Goal: Obtain resource: Download file/media

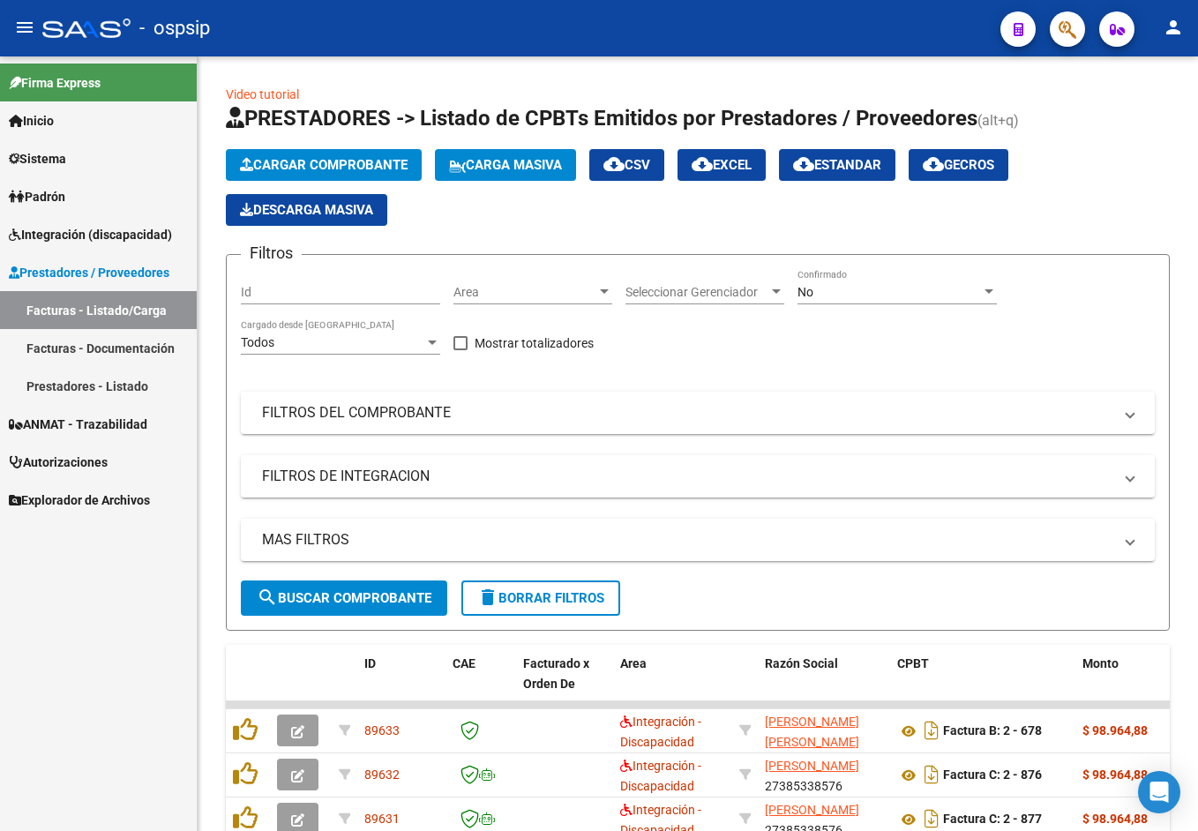
click at [137, 230] on span "Integración (discapacidad)" at bounding box center [90, 234] width 163 height 19
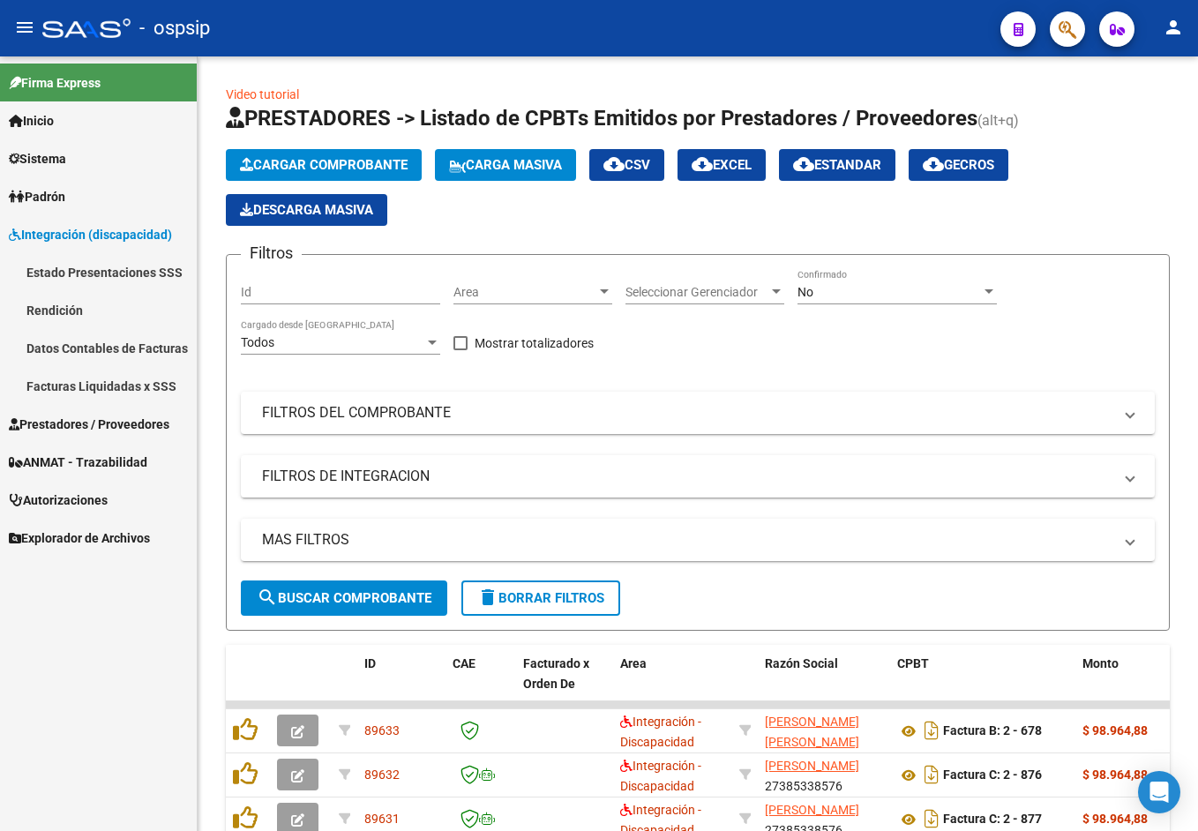
click at [111, 305] on link "Rendición" at bounding box center [98, 310] width 197 height 38
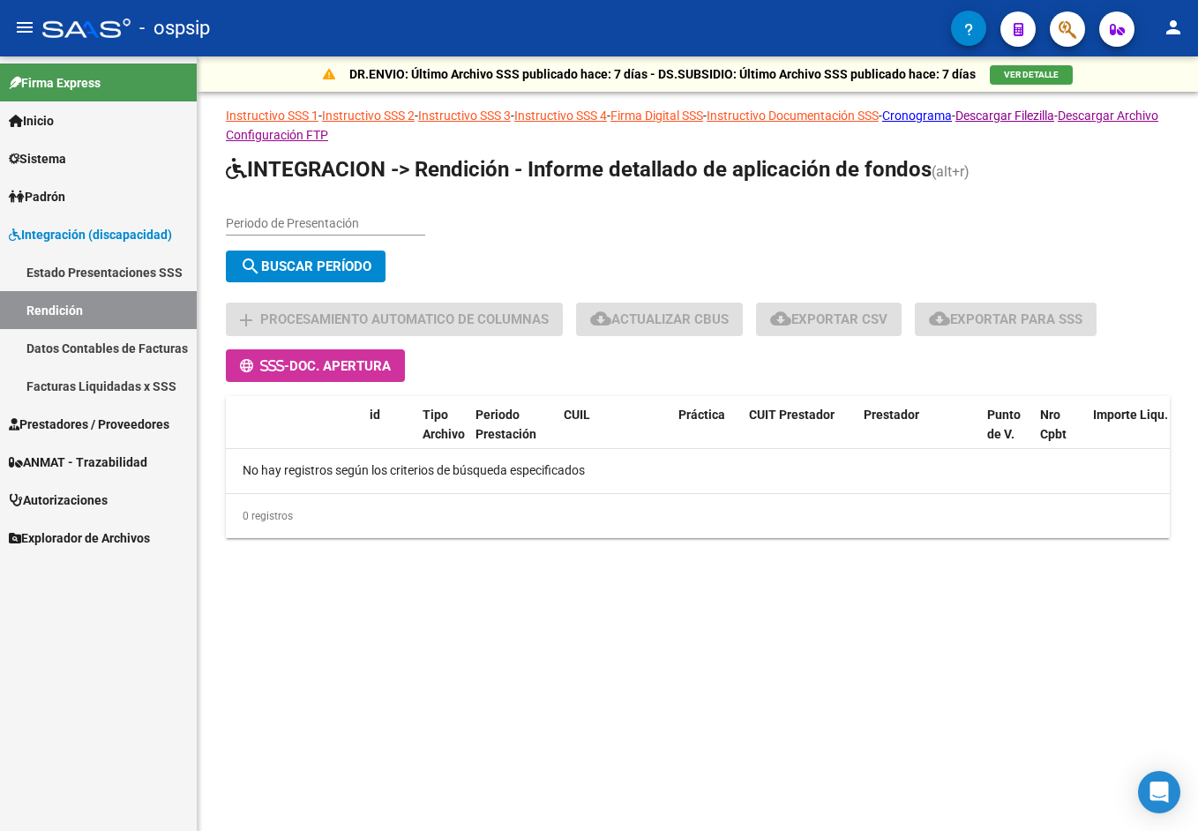
click at [115, 415] on span "Prestadores / Proveedores" at bounding box center [89, 424] width 161 height 19
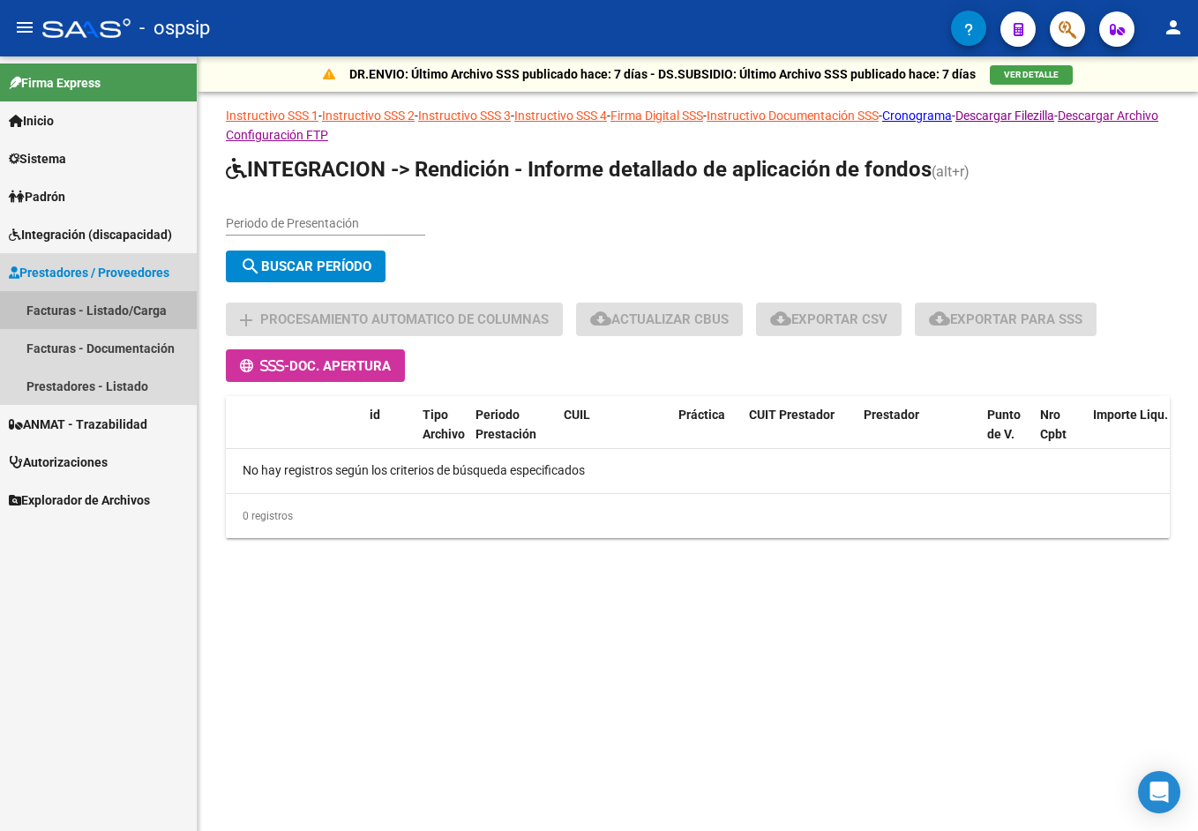
click at [142, 308] on link "Facturas - Listado/Carga" at bounding box center [98, 310] width 197 height 38
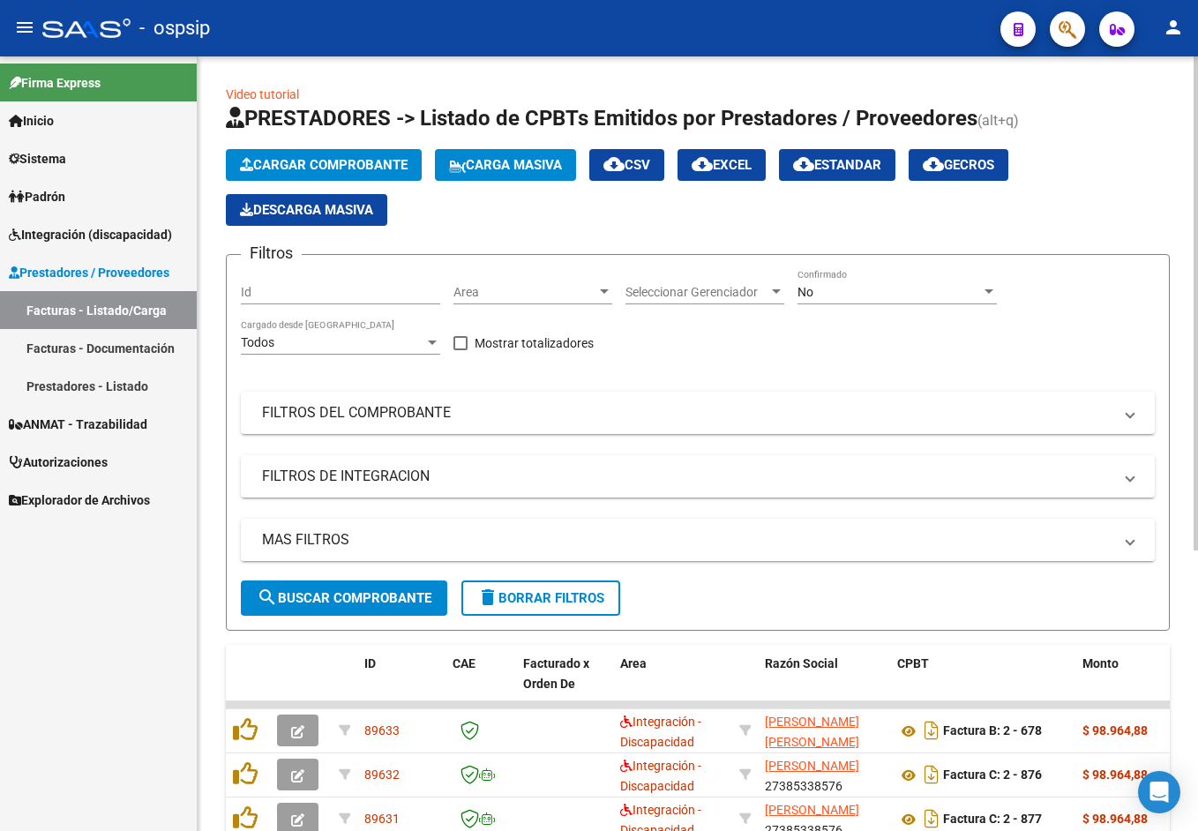
click at [450, 532] on mat-panel-title "MAS FILTROS" at bounding box center [687, 539] width 850 height 19
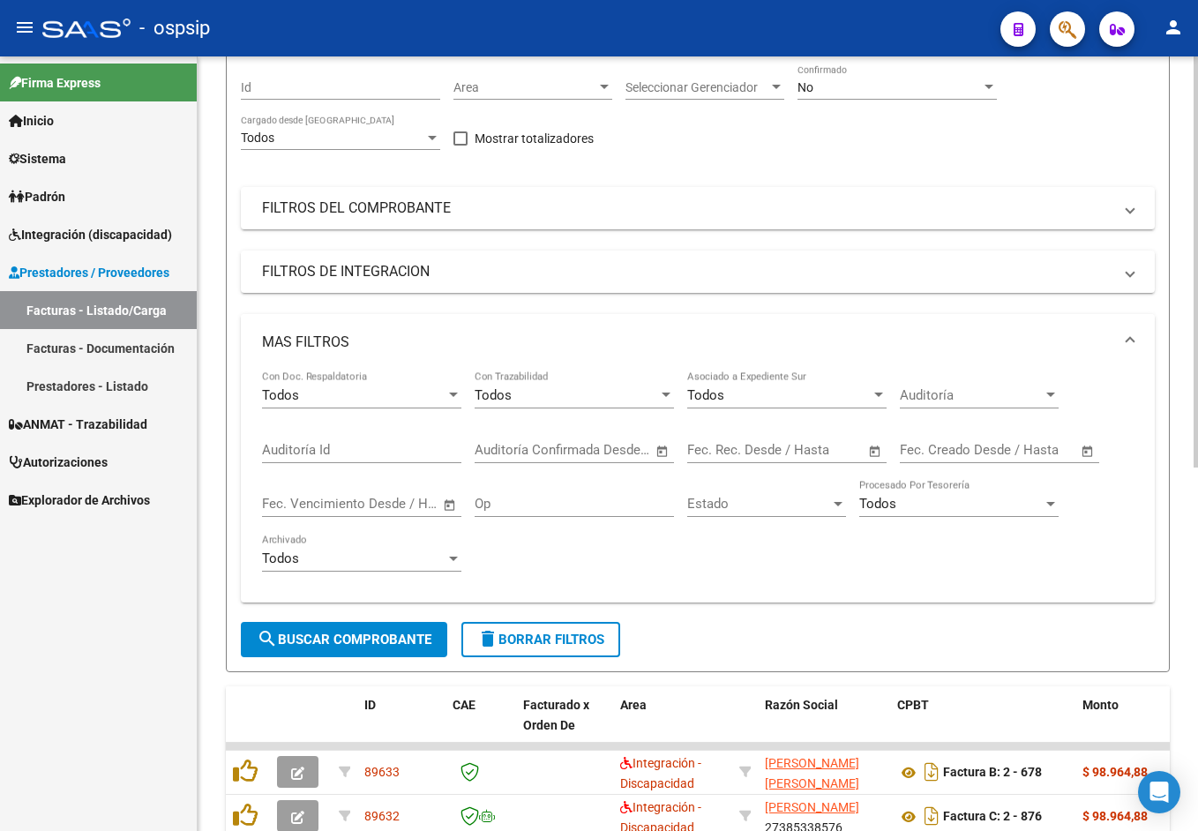
scroll to position [176, 0]
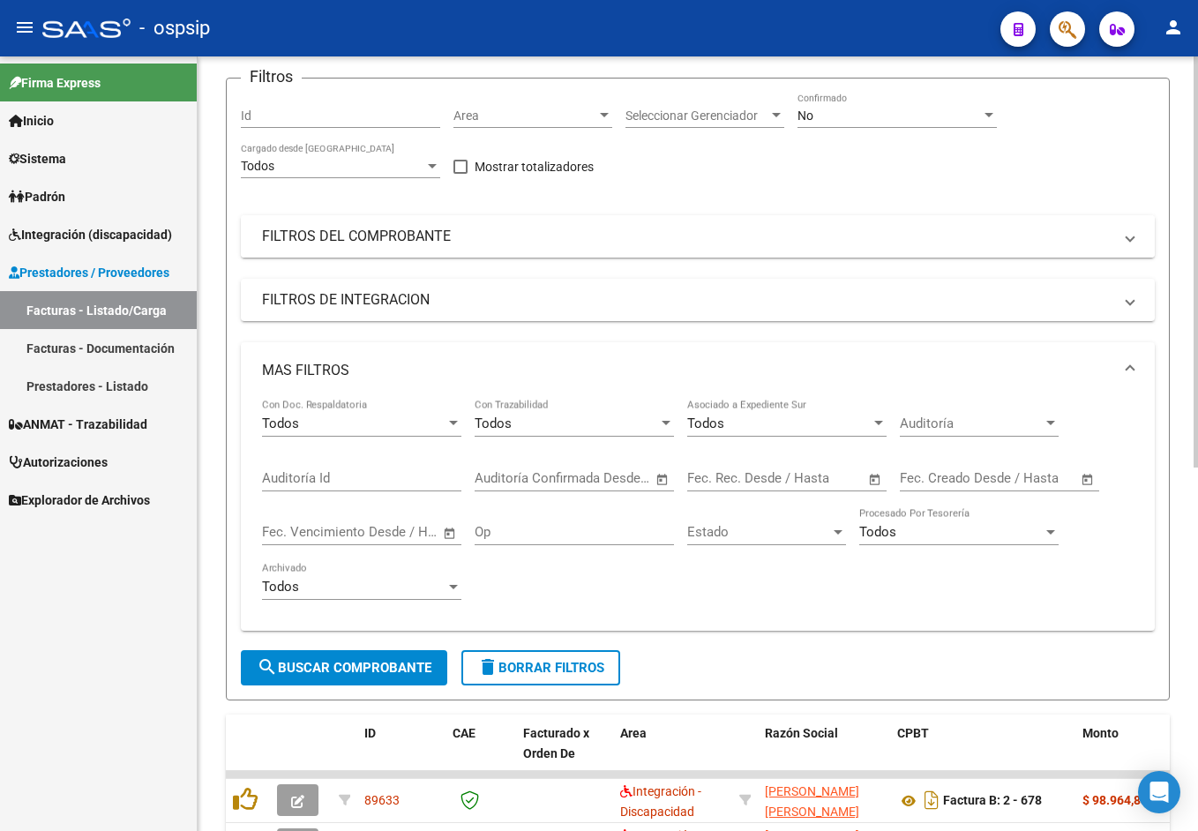
click at [447, 228] on mat-panel-title "FILTROS DEL COMPROBANTE" at bounding box center [687, 236] width 850 height 19
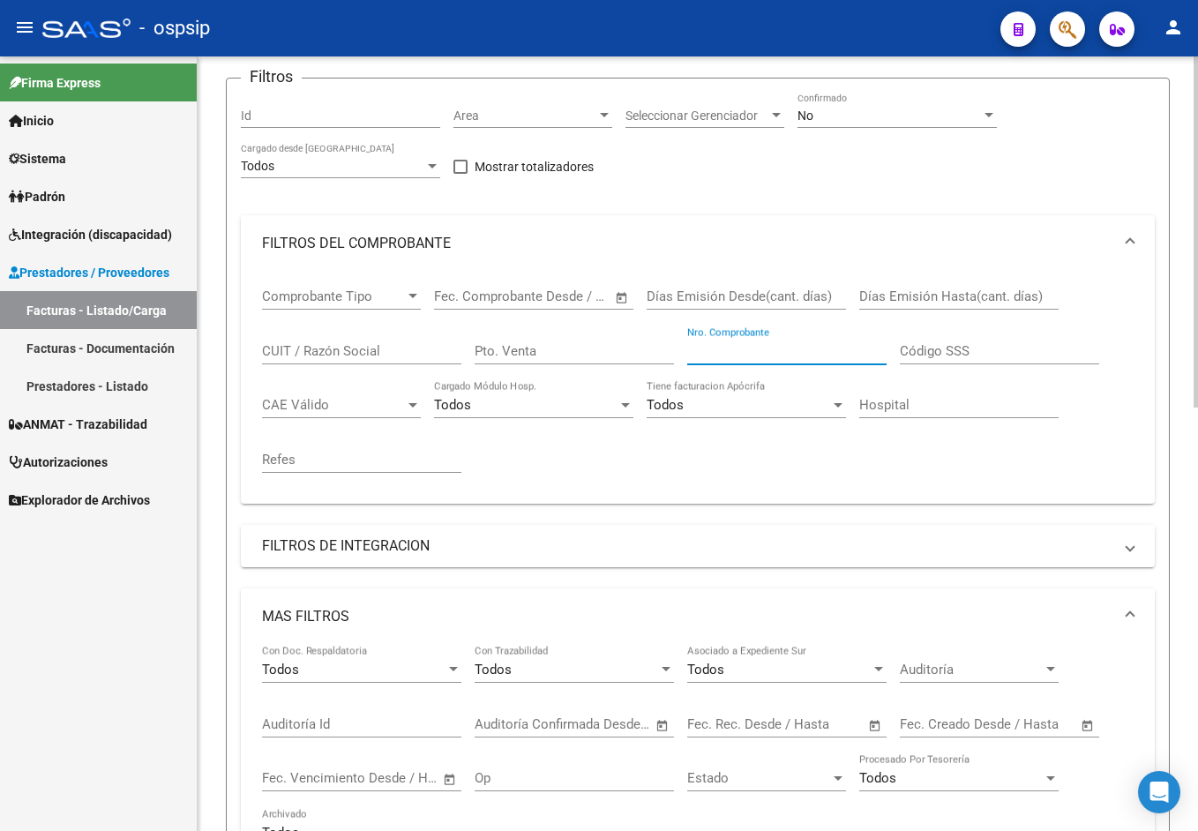
click at [795, 357] on input "Nro. Comprobante" at bounding box center [786, 351] width 199 height 16
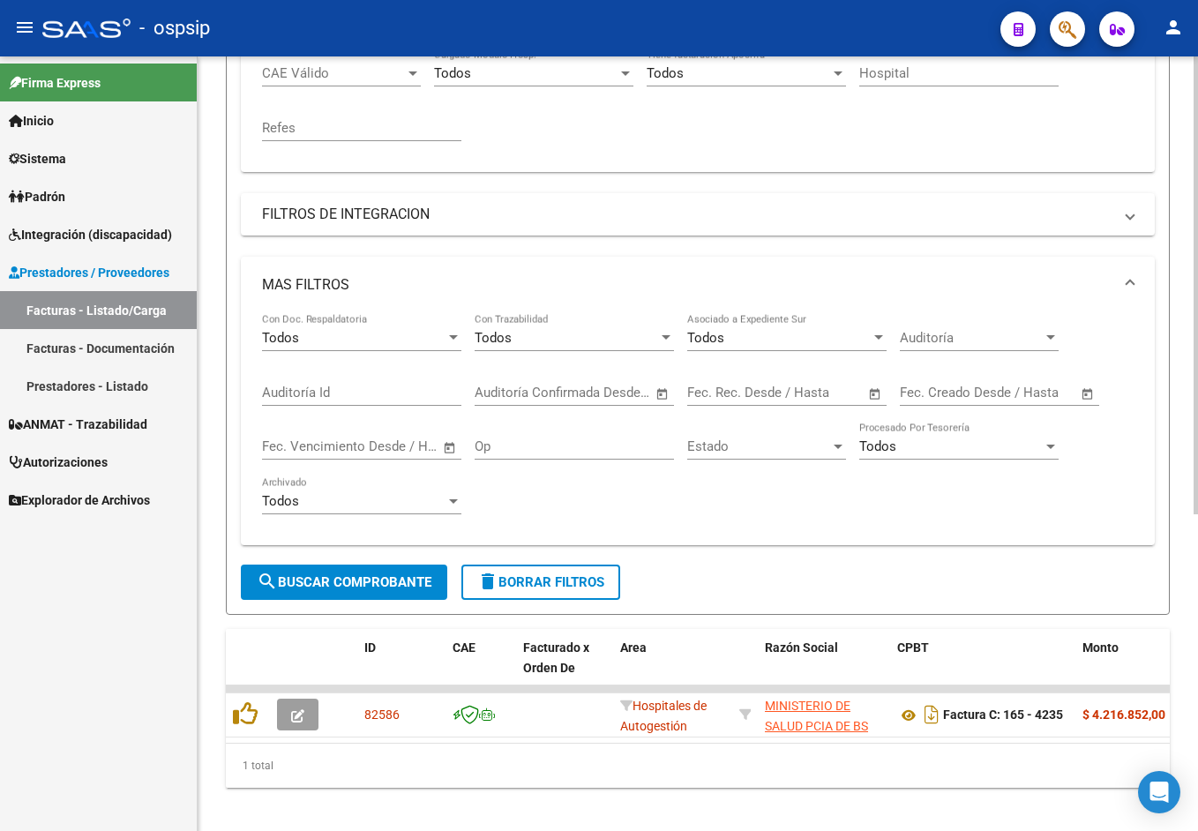
scroll to position [529, 0]
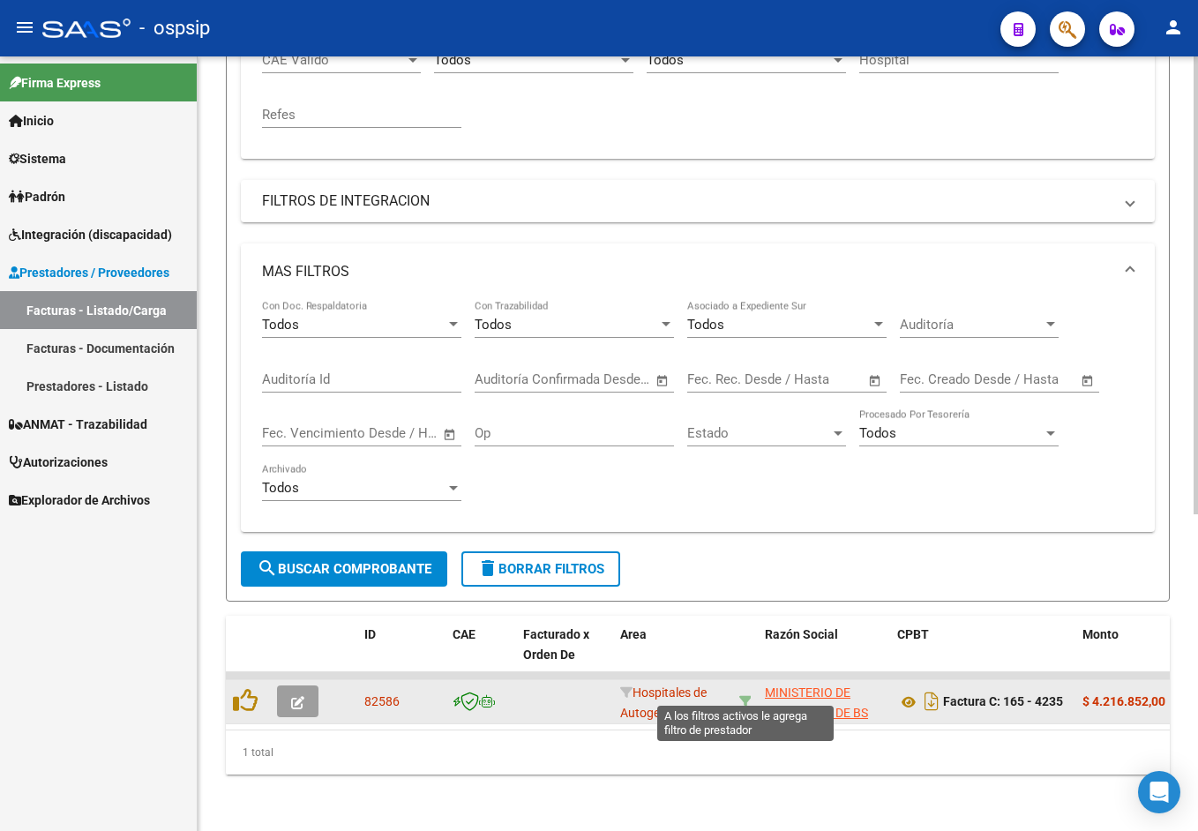
type input "4235"
click at [742, 695] on icon at bounding box center [745, 701] width 12 height 12
type input "30626983398"
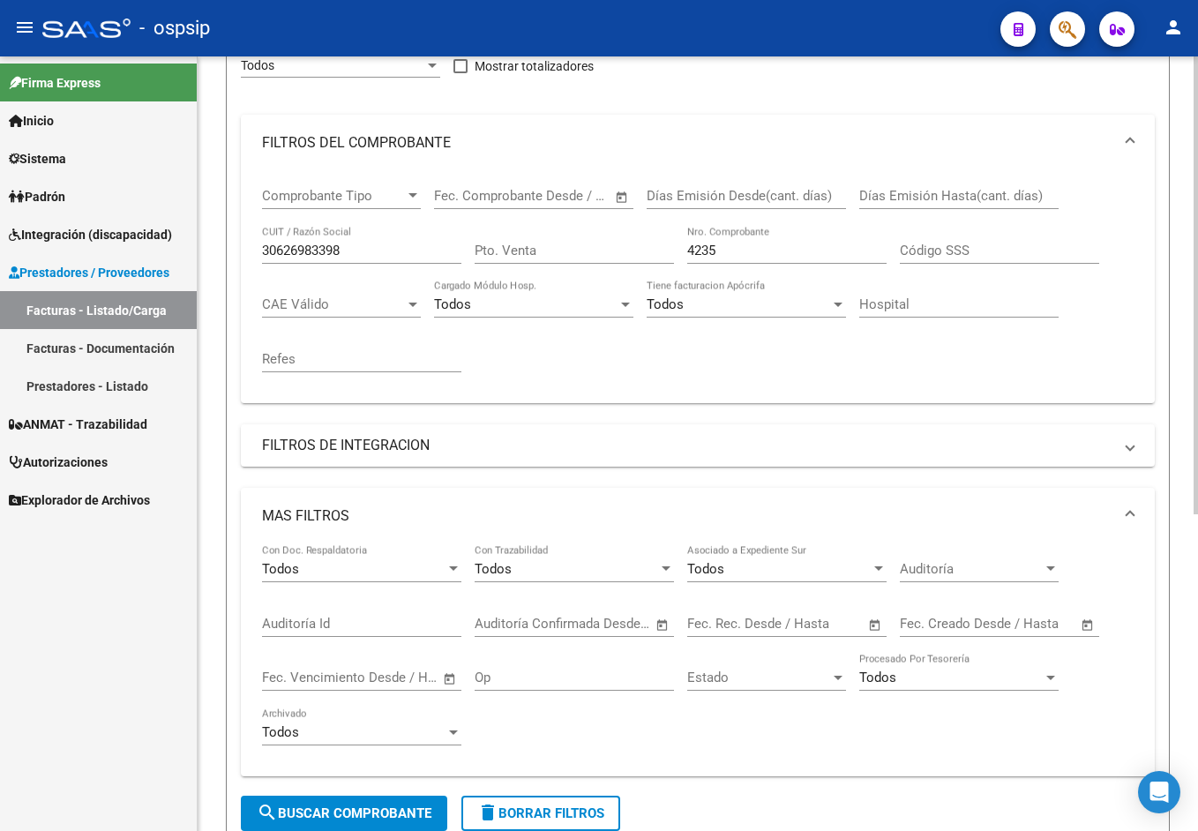
scroll to position [265, 0]
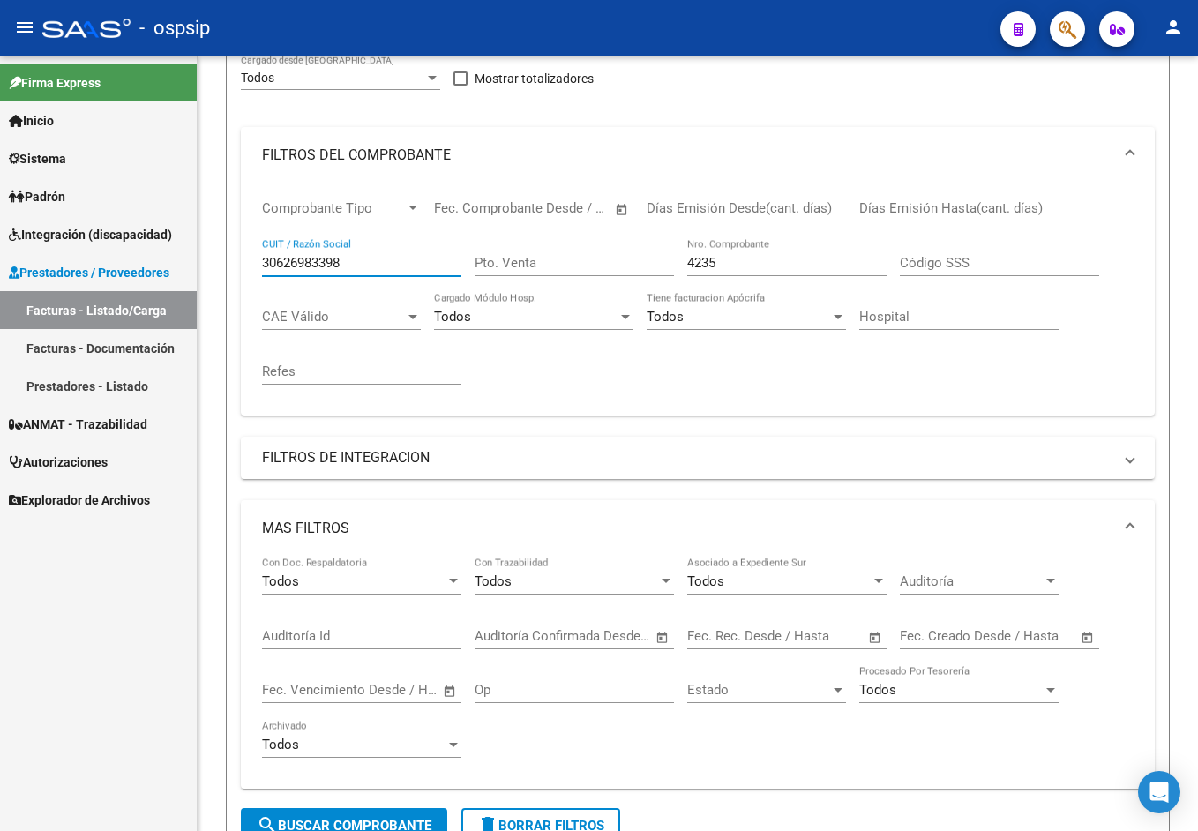
drag, startPoint x: 356, startPoint y: 261, endPoint x: 7, endPoint y: 291, distance: 350.6
click at [0, 228] on html "menu - ospsip person Firma Express Inicio Instructivos Contacto OS Sistema Usua…" at bounding box center [599, 415] width 1198 height 831
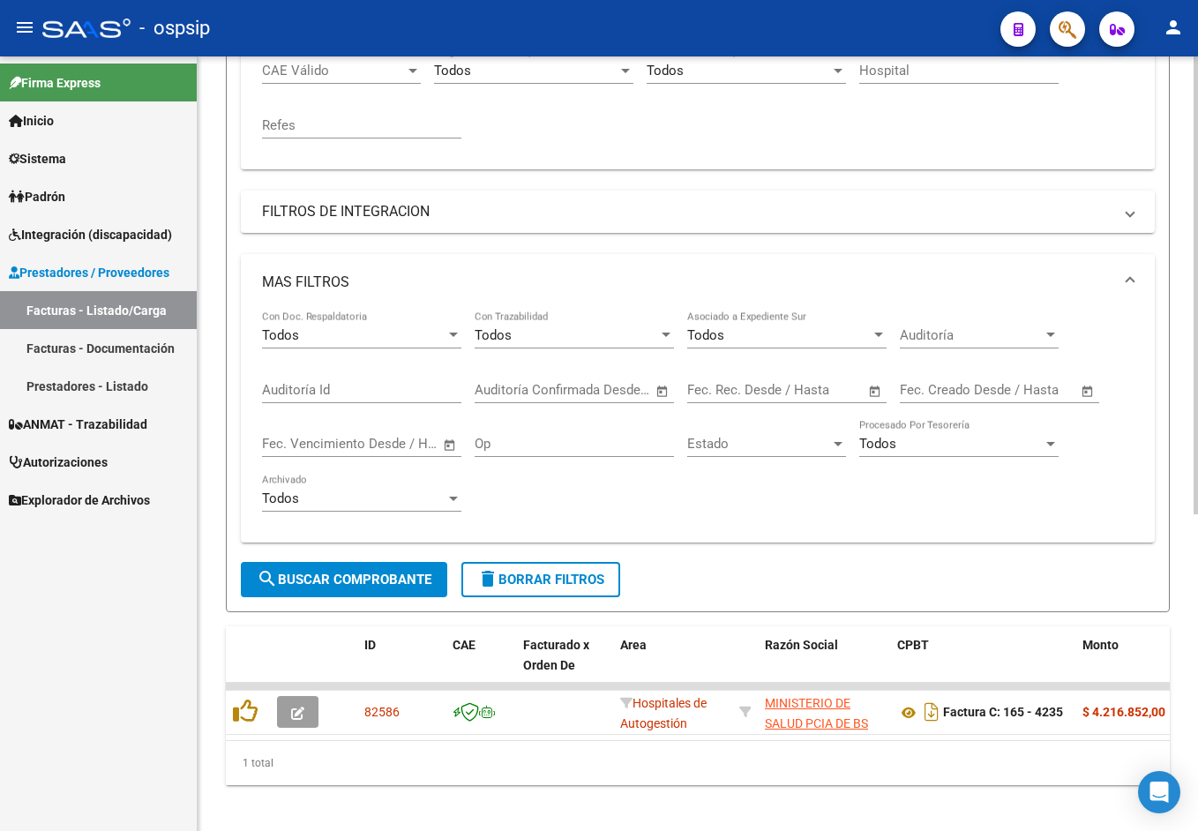
scroll to position [535, 0]
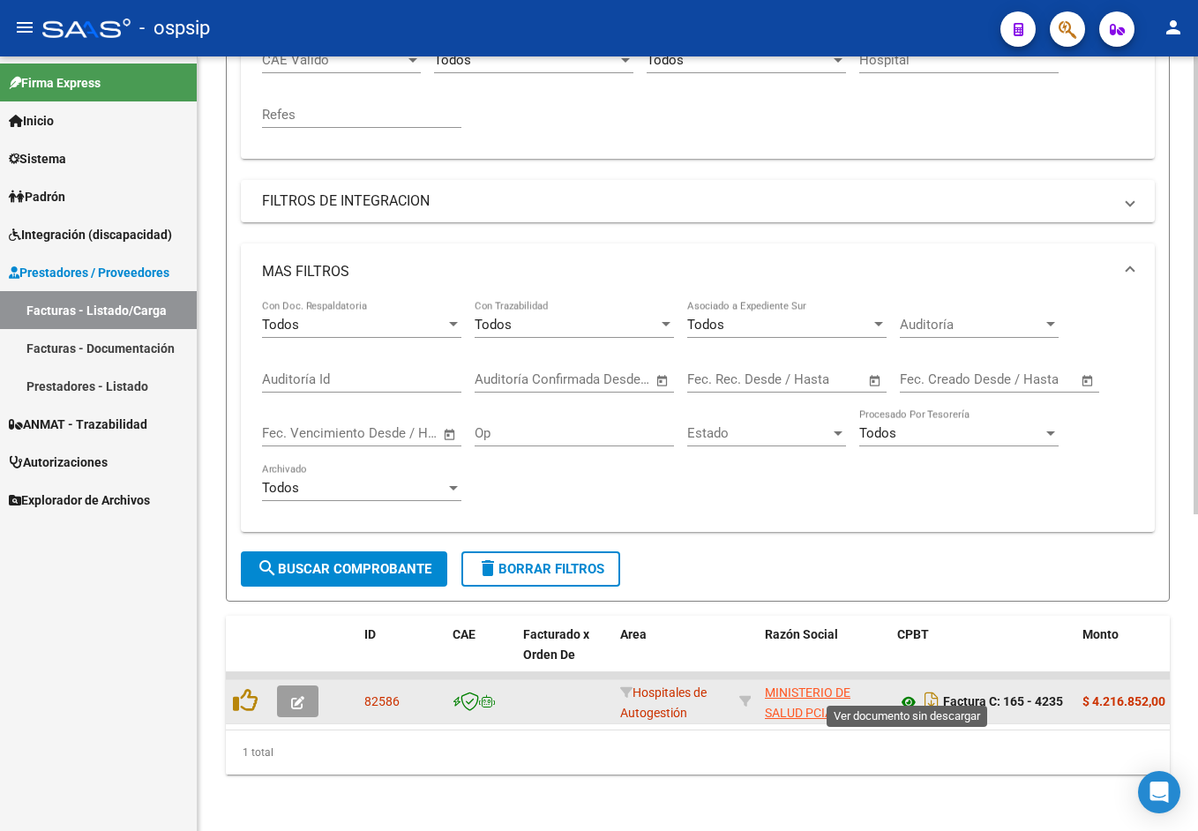
click at [914, 693] on icon at bounding box center [908, 702] width 23 height 21
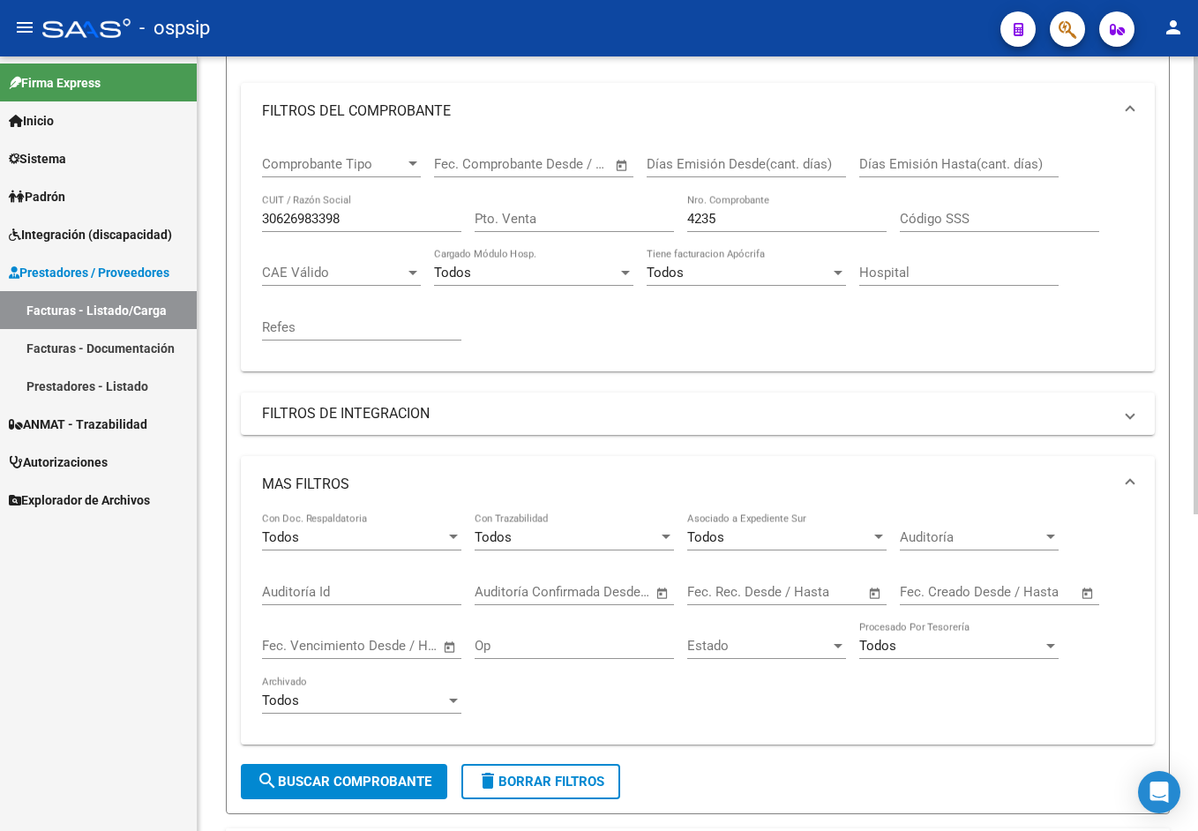
scroll to position [183, 0]
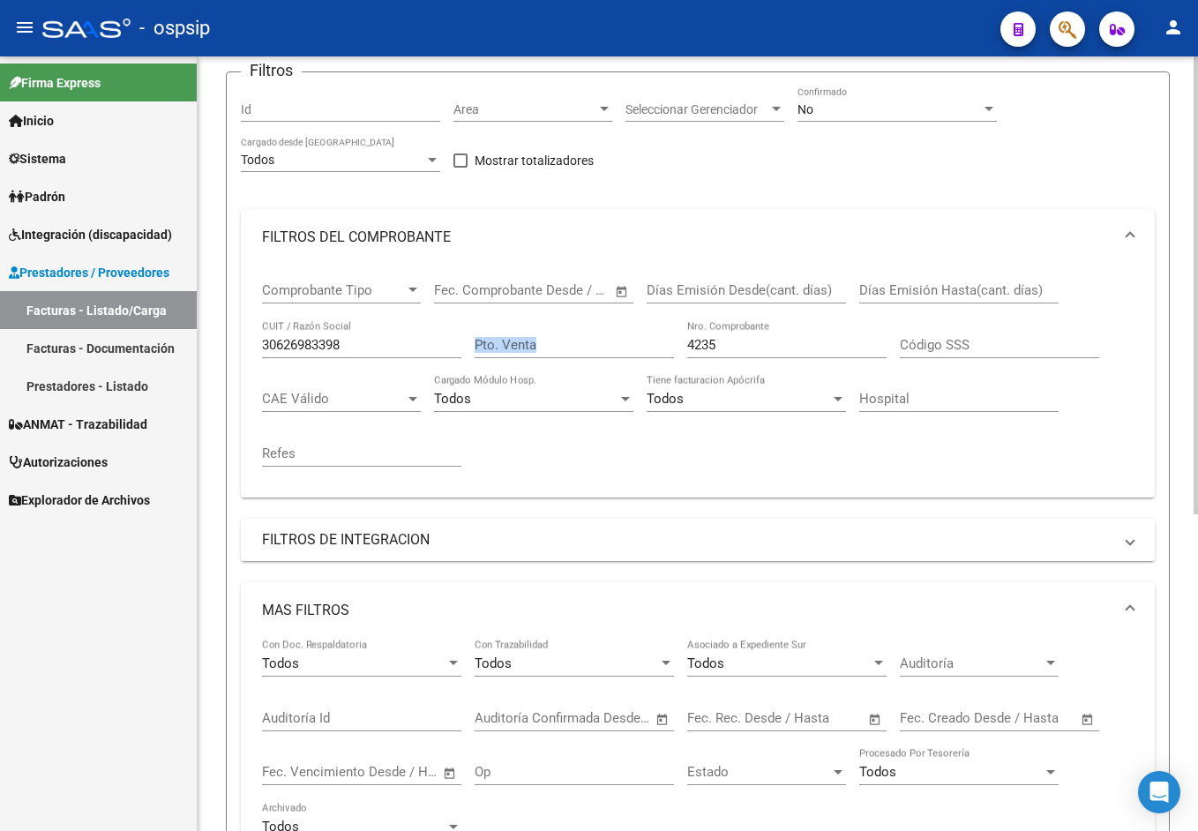
drag, startPoint x: 772, startPoint y: 355, endPoint x: 699, endPoint y: 331, distance: 76.4
click at [652, 331] on div "Comprobante Tipo Comprobante Tipo Fecha inicio – Fecha fin Fec. Comprobante Des…" at bounding box center [697, 374] width 871 height 218
click at [744, 339] on input "4235" at bounding box center [786, 345] width 199 height 16
drag, startPoint x: 743, startPoint y: 342, endPoint x: 606, endPoint y: 330, distance: 137.3
click at [606, 330] on div "Comprobante Tipo Comprobante Tipo Fecha inicio – Fecha fin Fec. Comprobante Des…" at bounding box center [697, 374] width 871 height 218
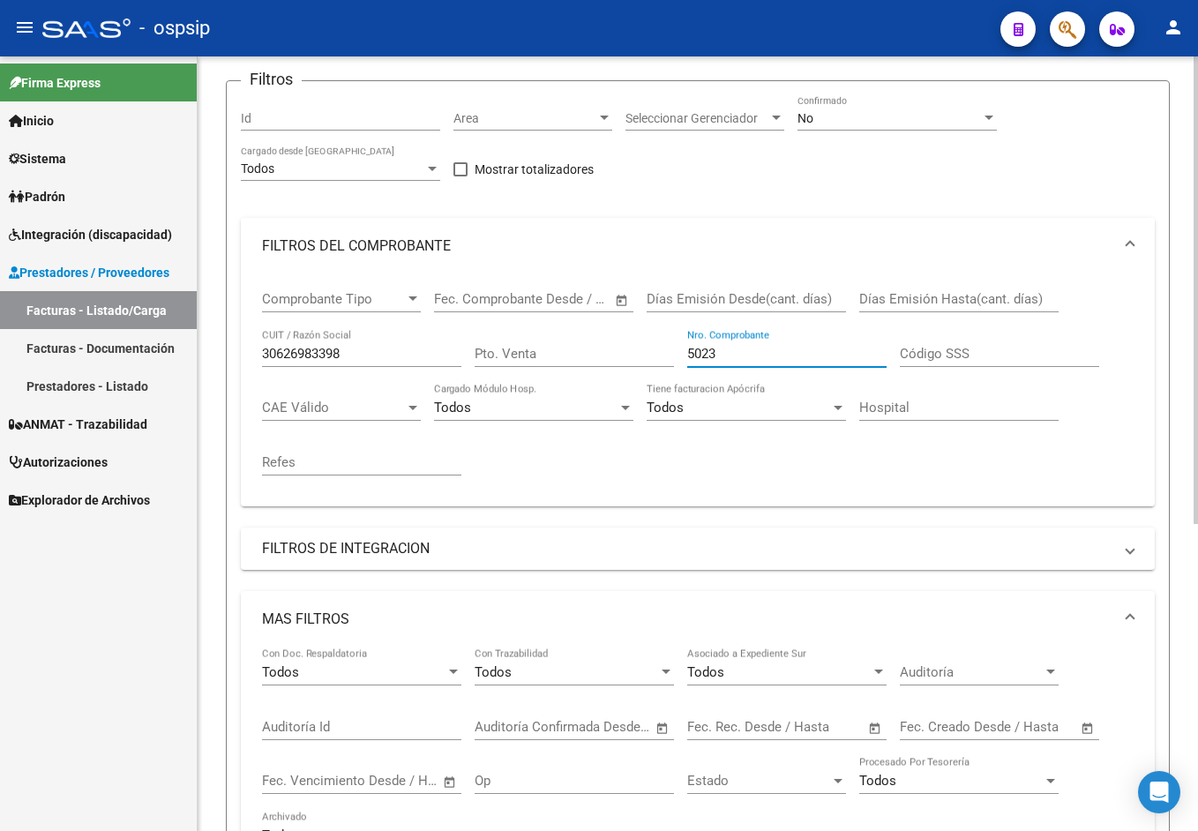
scroll to position [155, 0]
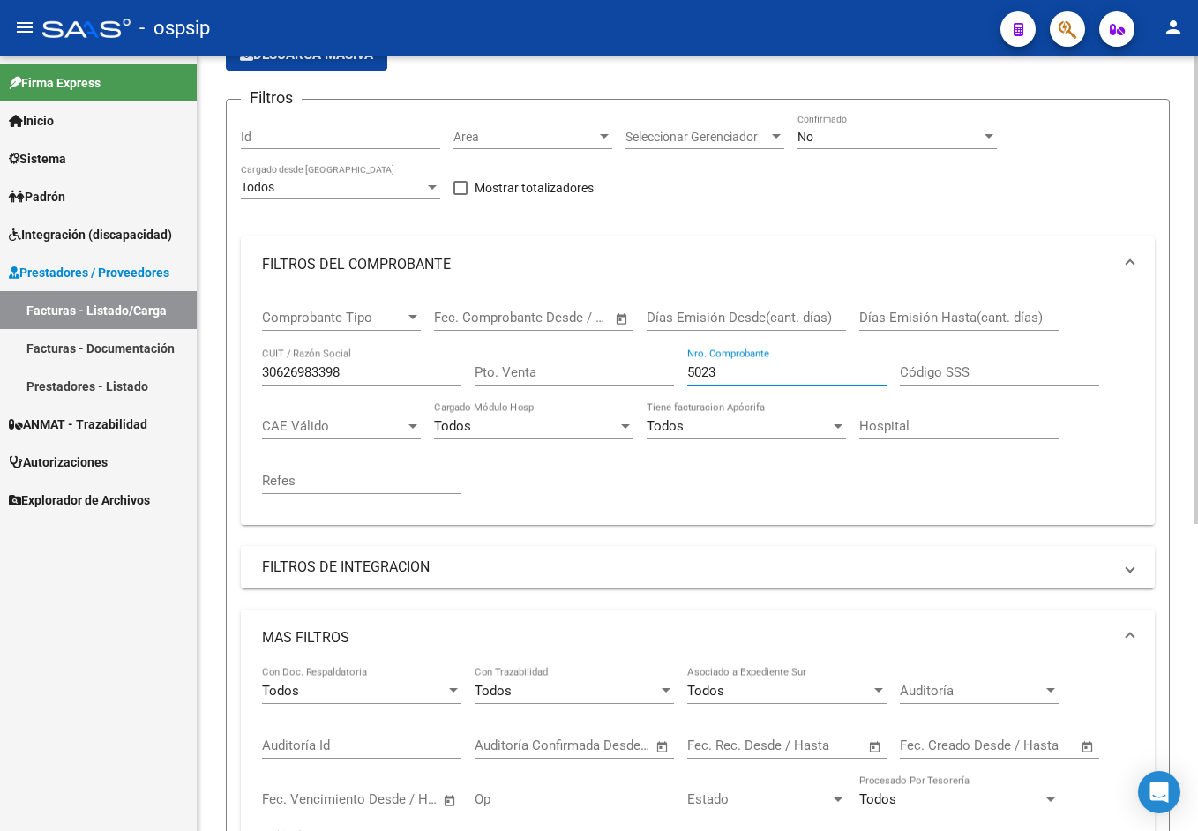
type input "5023"
drag, startPoint x: 365, startPoint y: 372, endPoint x: -12, endPoint y: 289, distance: 386.5
click at [0, 289] on html "menu - ospsip person Firma Express Inicio Instructivos Contacto OS Sistema Usua…" at bounding box center [599, 415] width 1198 height 831
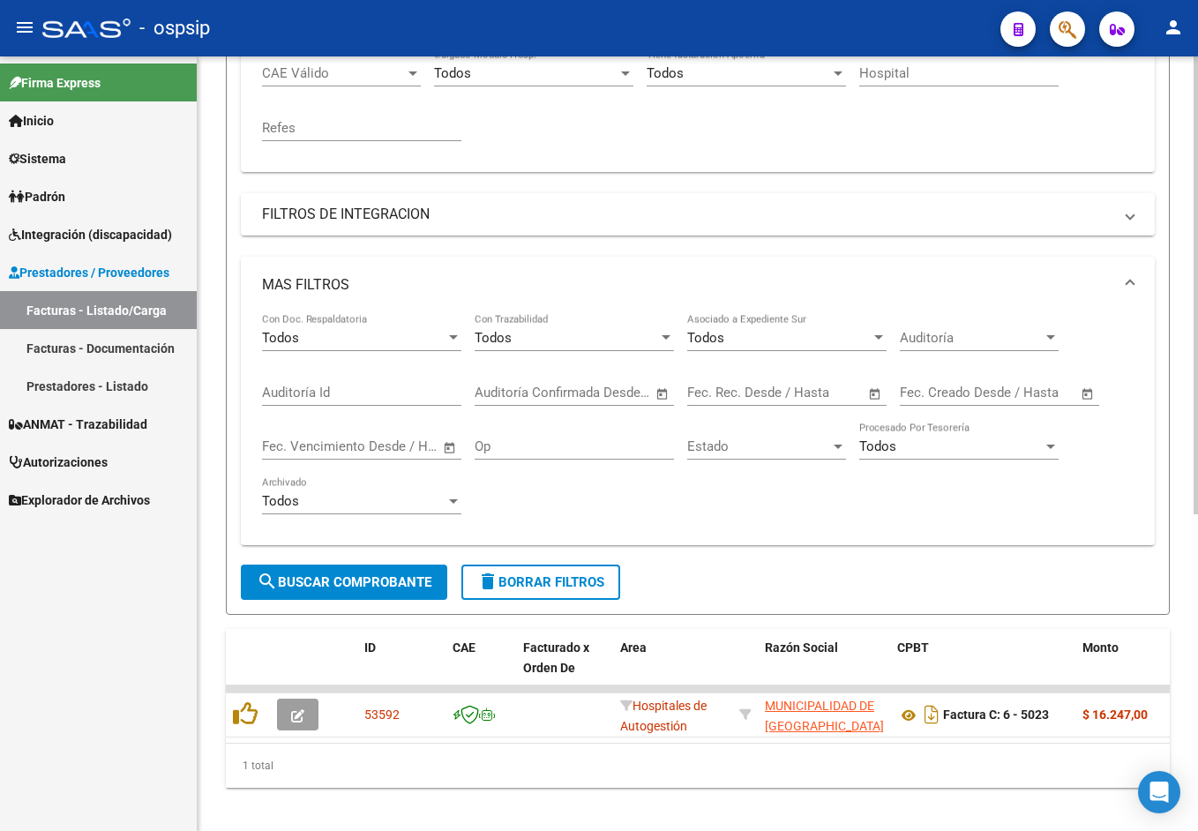
scroll to position [535, 0]
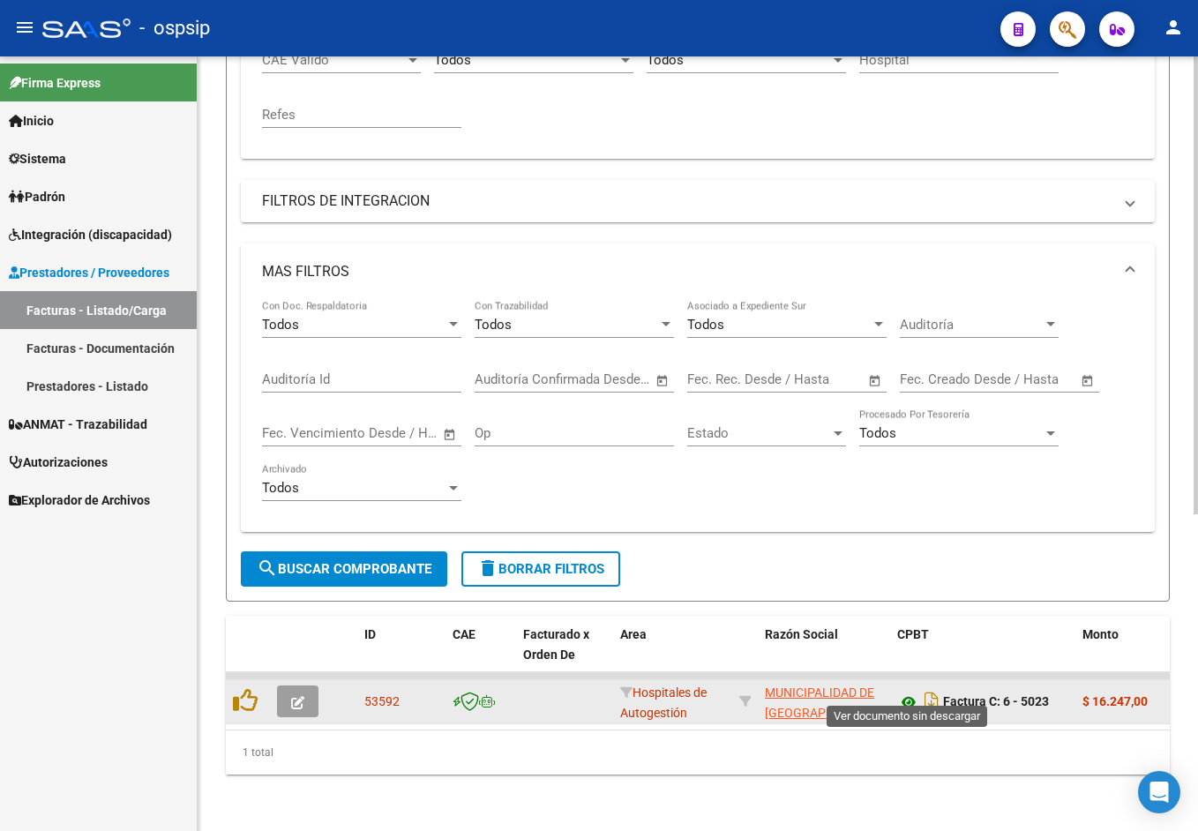
click at [906, 695] on icon at bounding box center [908, 702] width 23 height 21
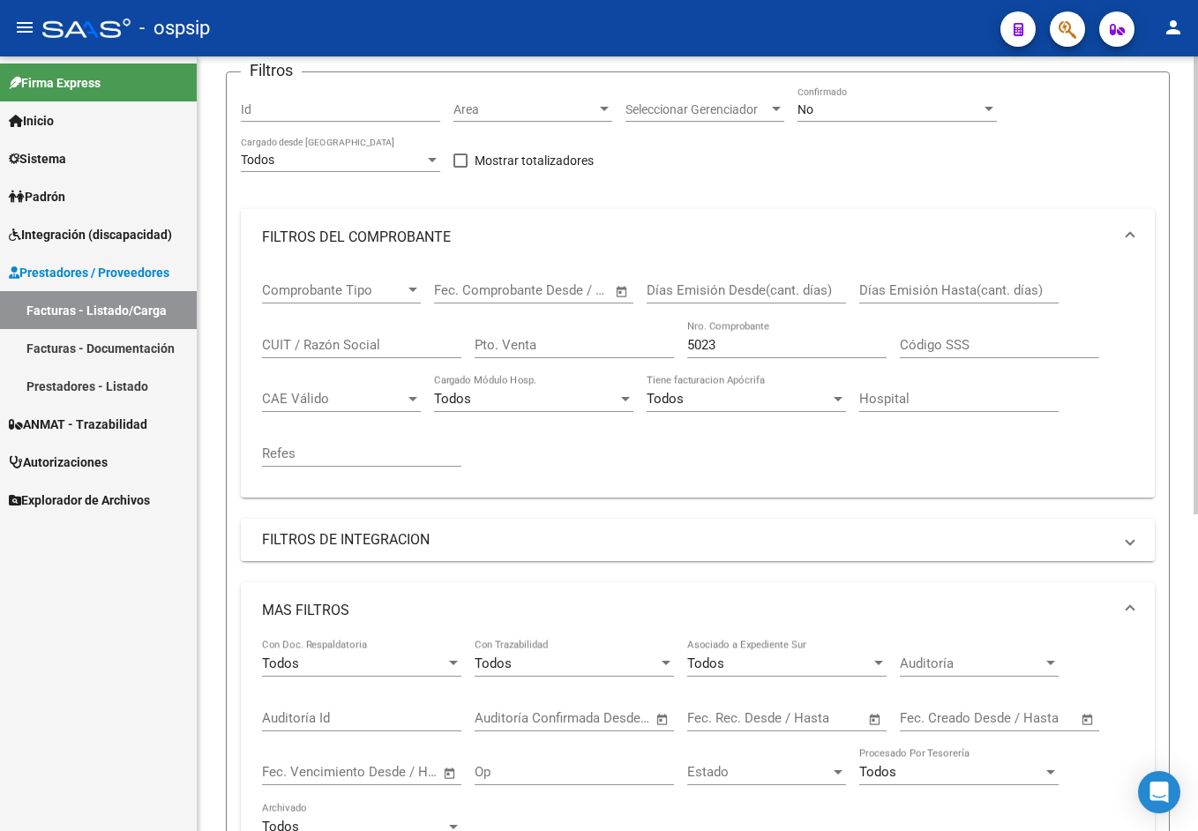
scroll to position [94, 0]
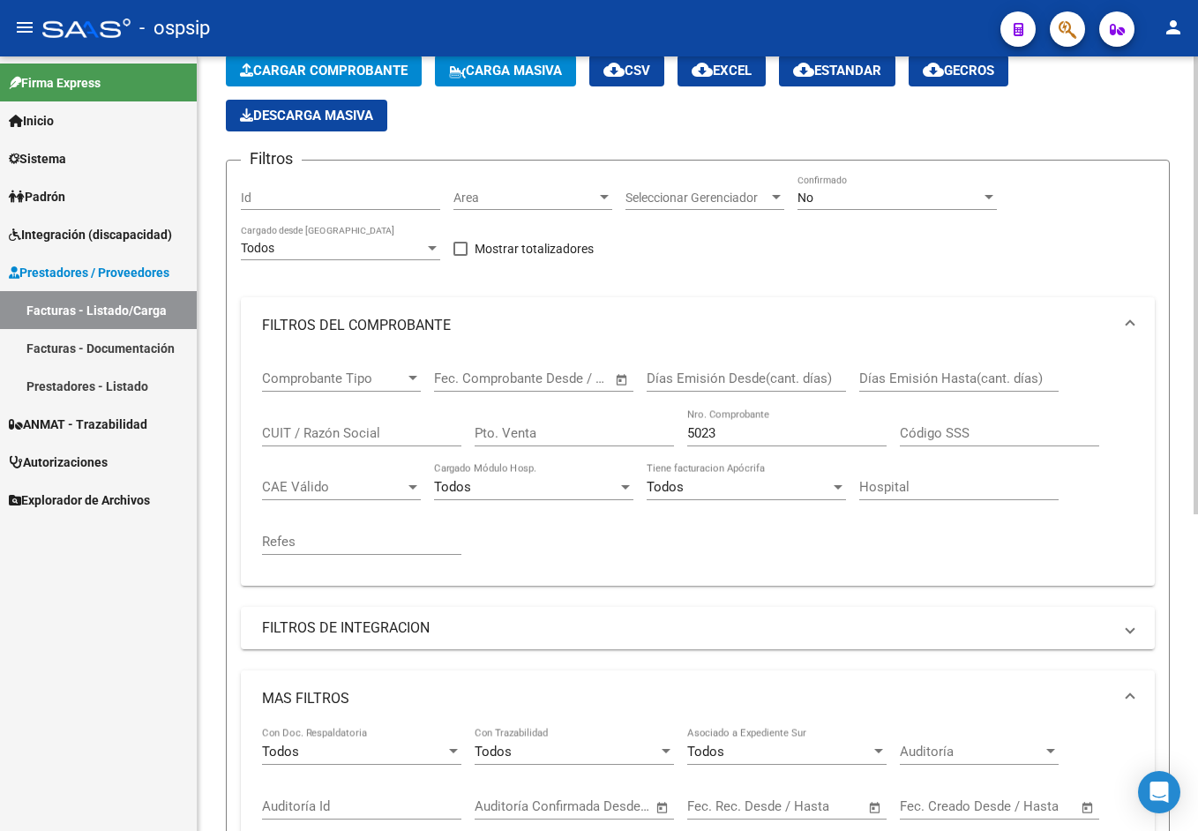
click at [823, 215] on div "No Confirmado" at bounding box center [896, 200] width 199 height 50
click at [836, 189] on div "No Confirmado" at bounding box center [896, 192] width 199 height 35
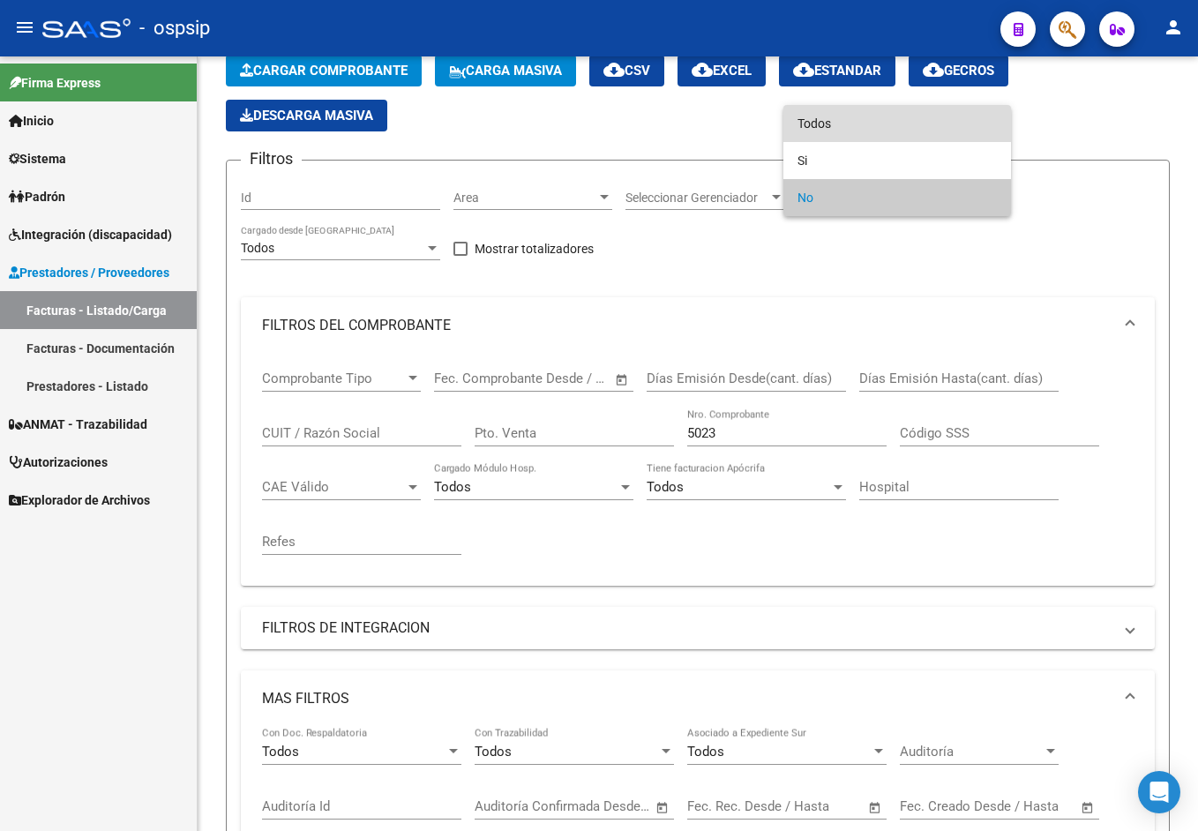
click at [860, 106] on span "Todos" at bounding box center [896, 123] width 199 height 37
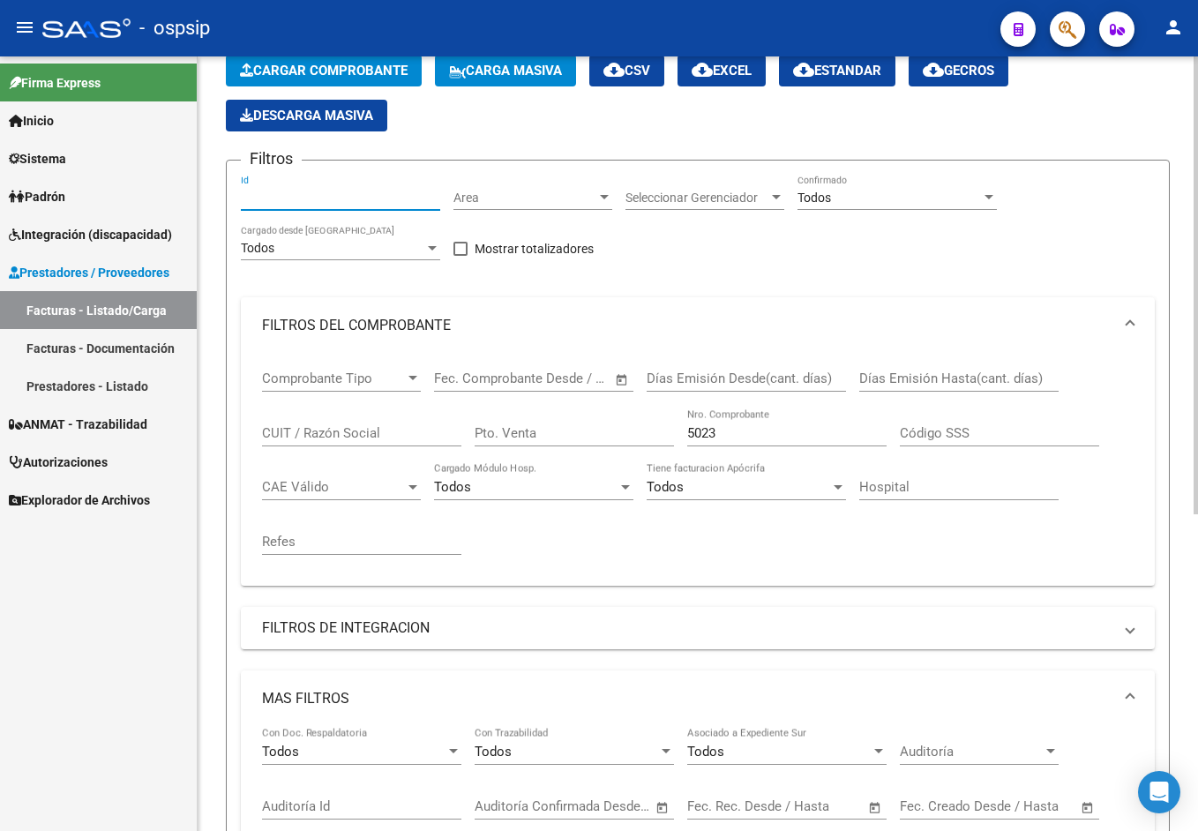
drag, startPoint x: 333, startPoint y: 198, endPoint x: 341, endPoint y: 185, distance: 14.7
click at [333, 194] on input "Id" at bounding box center [340, 198] width 199 height 15
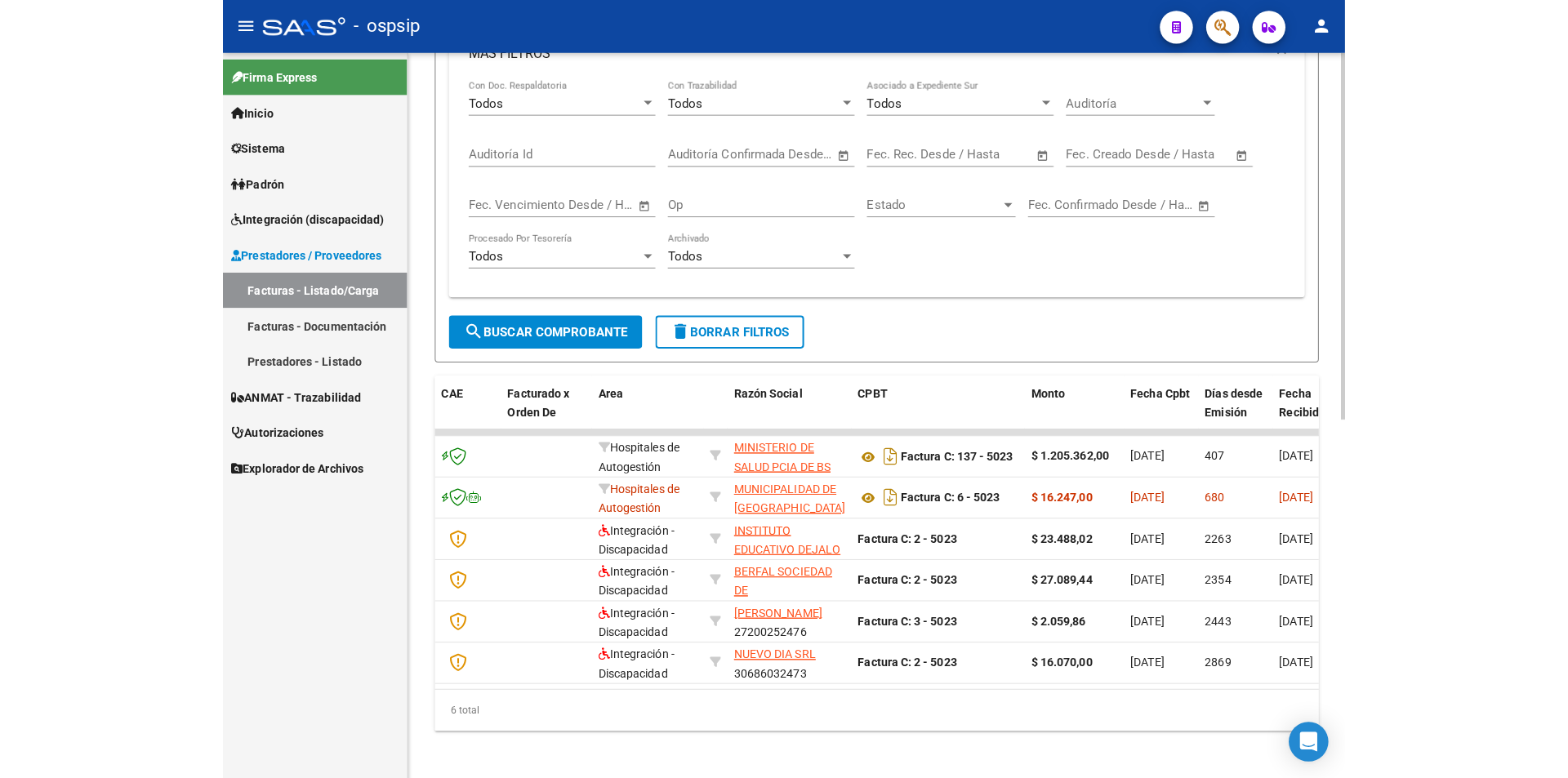
scroll to position [699, 0]
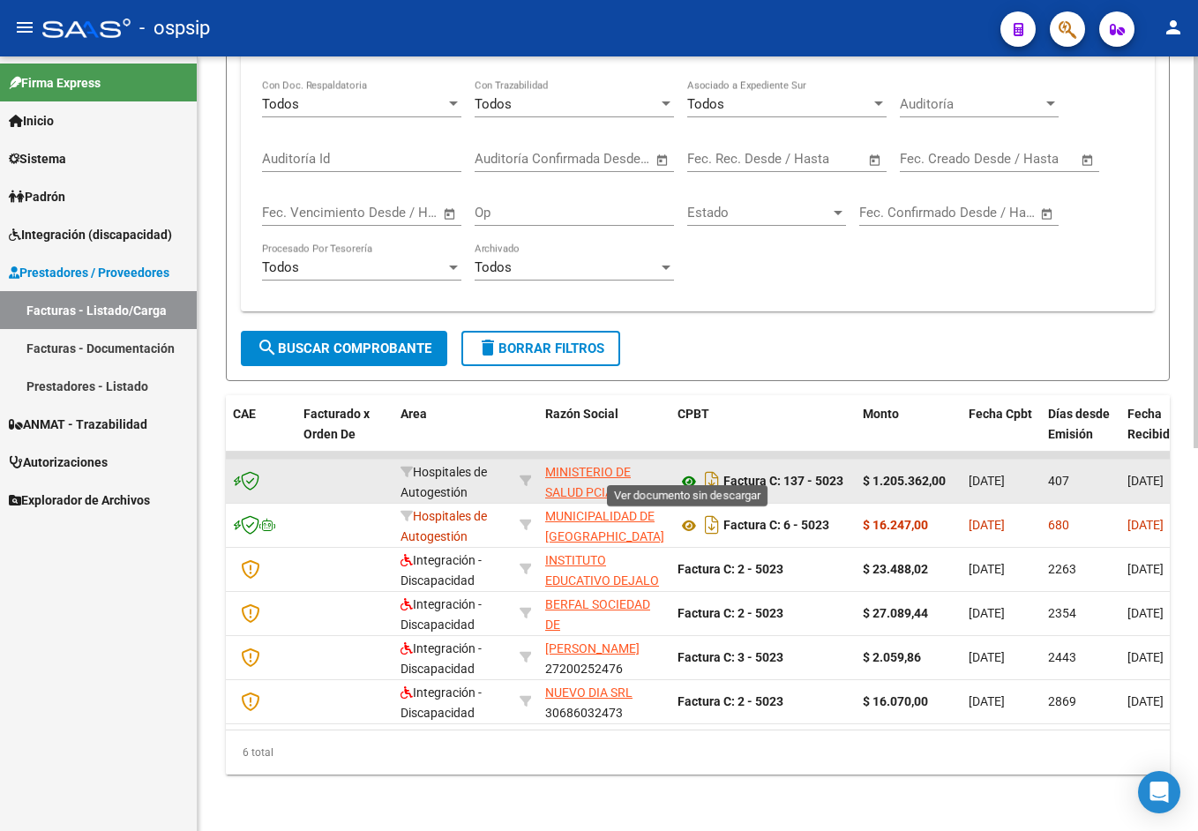
click at [685, 471] on icon at bounding box center [688, 481] width 23 height 21
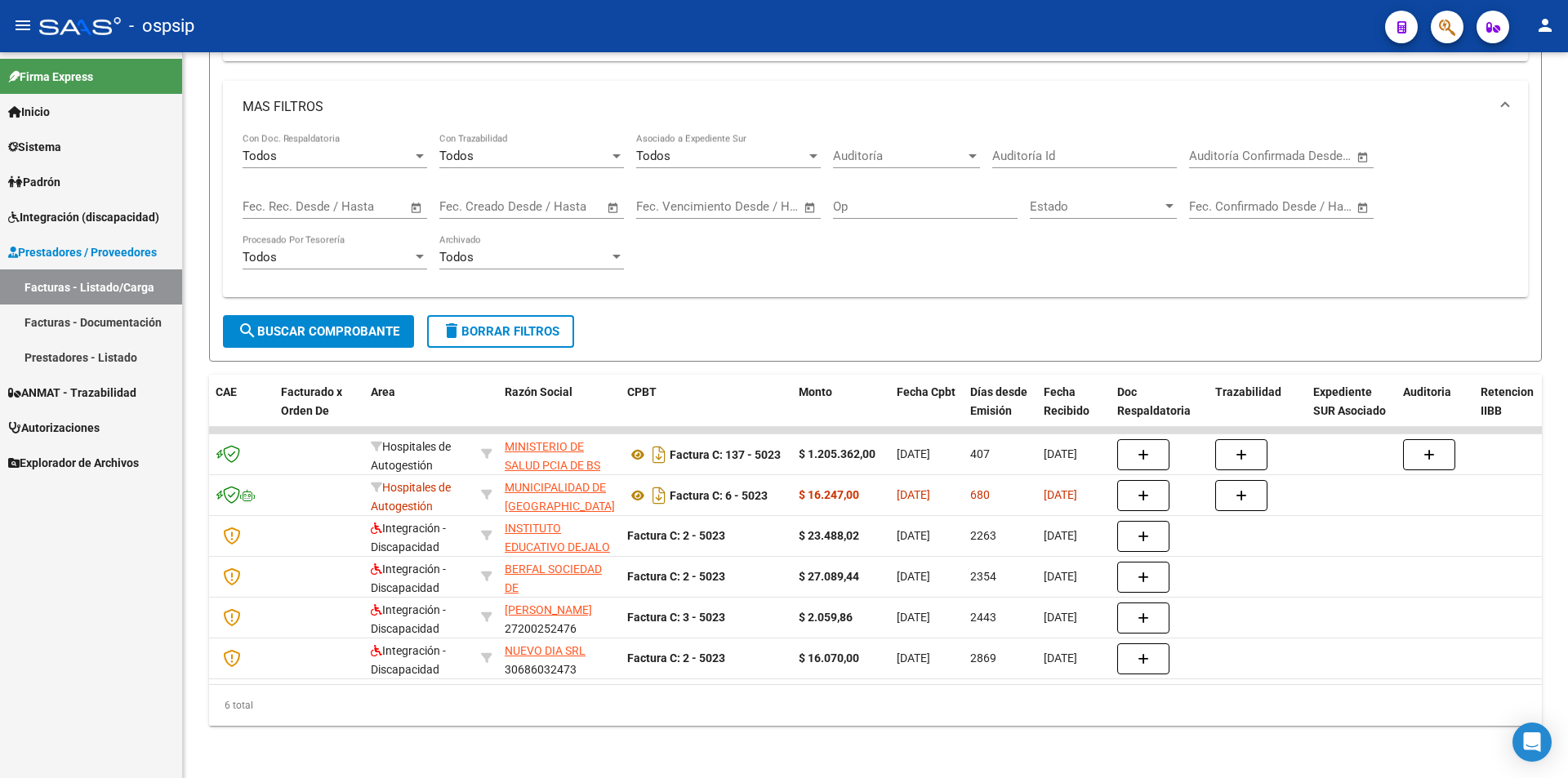
scroll to position [503, 0]
